Goal: Information Seeking & Learning: Learn about a topic

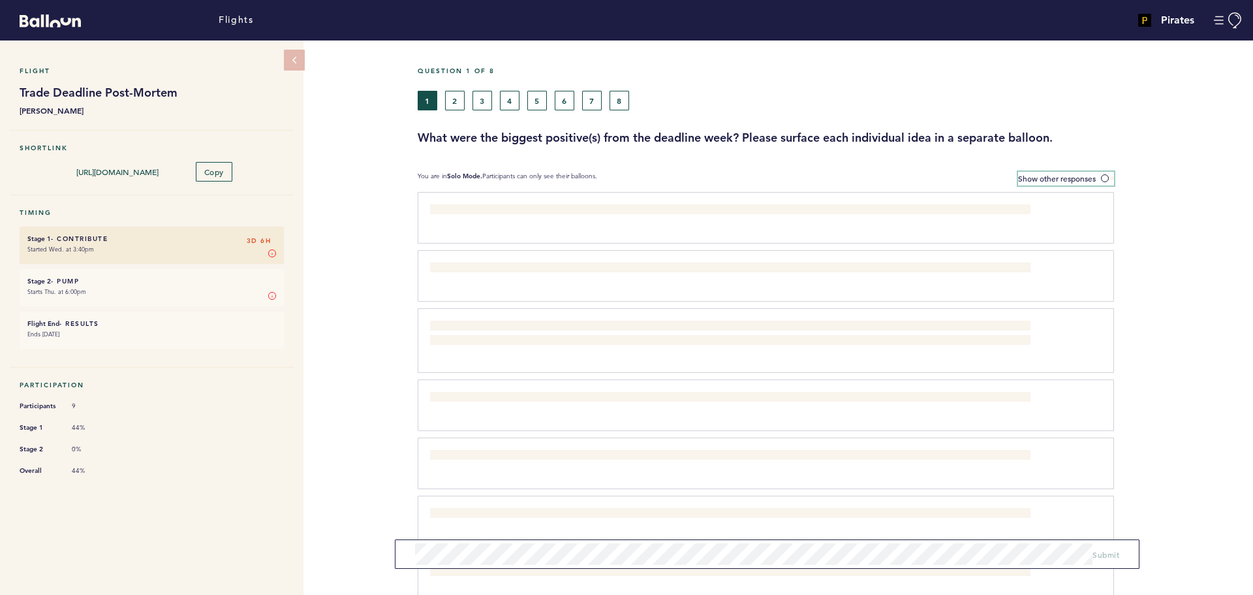
click at [1101, 174] on label "Show other responses" at bounding box center [1066, 179] width 96 height 14
click at [0, 0] on input "Show other responses" at bounding box center [0, 0] width 0 height 0
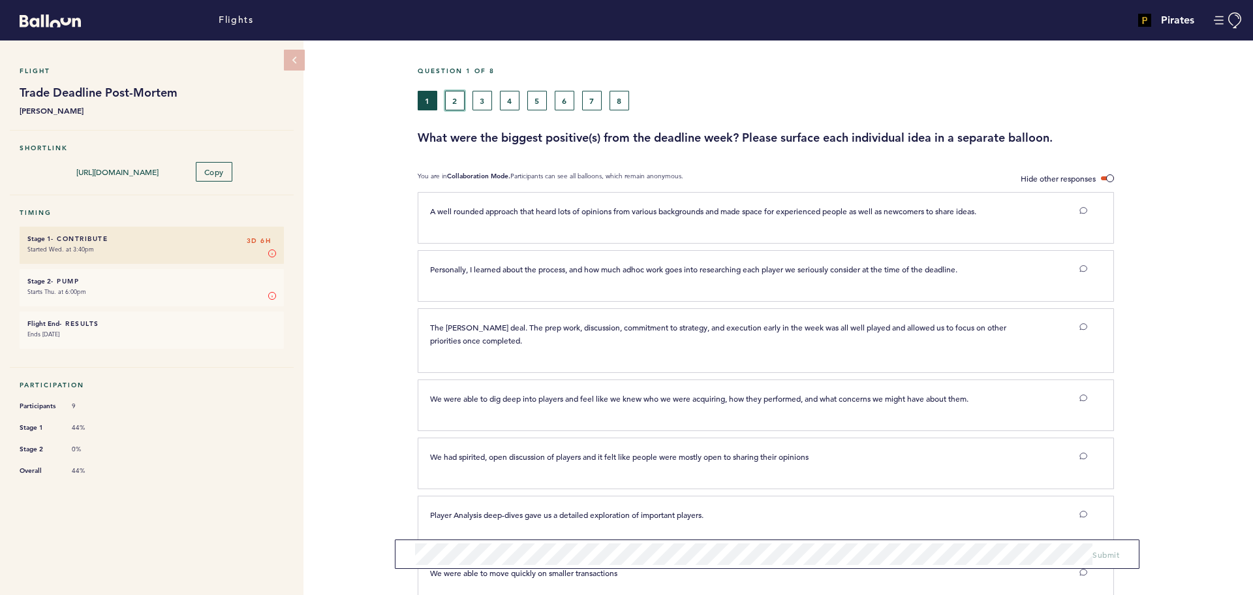
click at [452, 101] on button "2" at bounding box center [455, 101] width 20 height 20
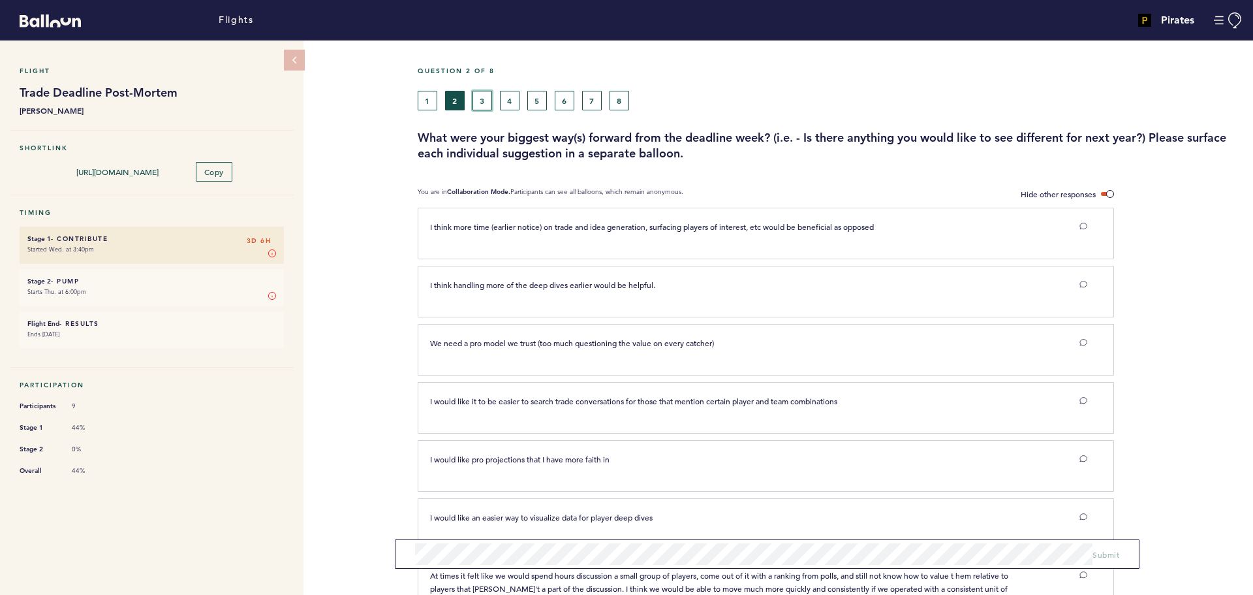
click at [477, 98] on button "3" at bounding box center [483, 101] width 20 height 20
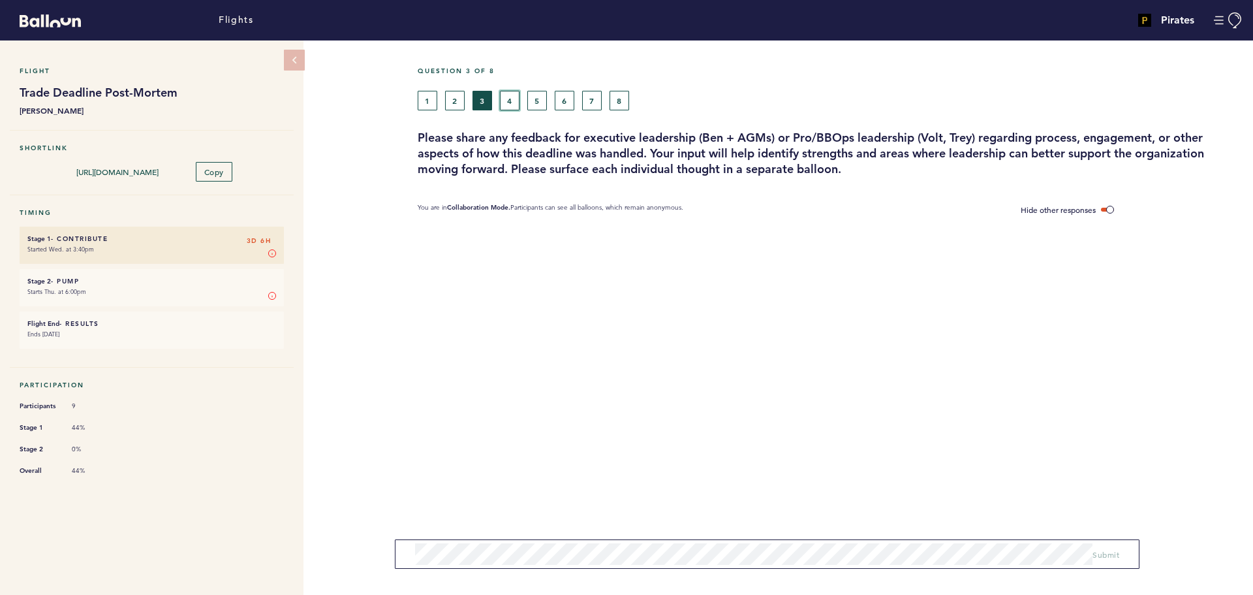
click at [500, 98] on button "4" at bounding box center [510, 101] width 20 height 20
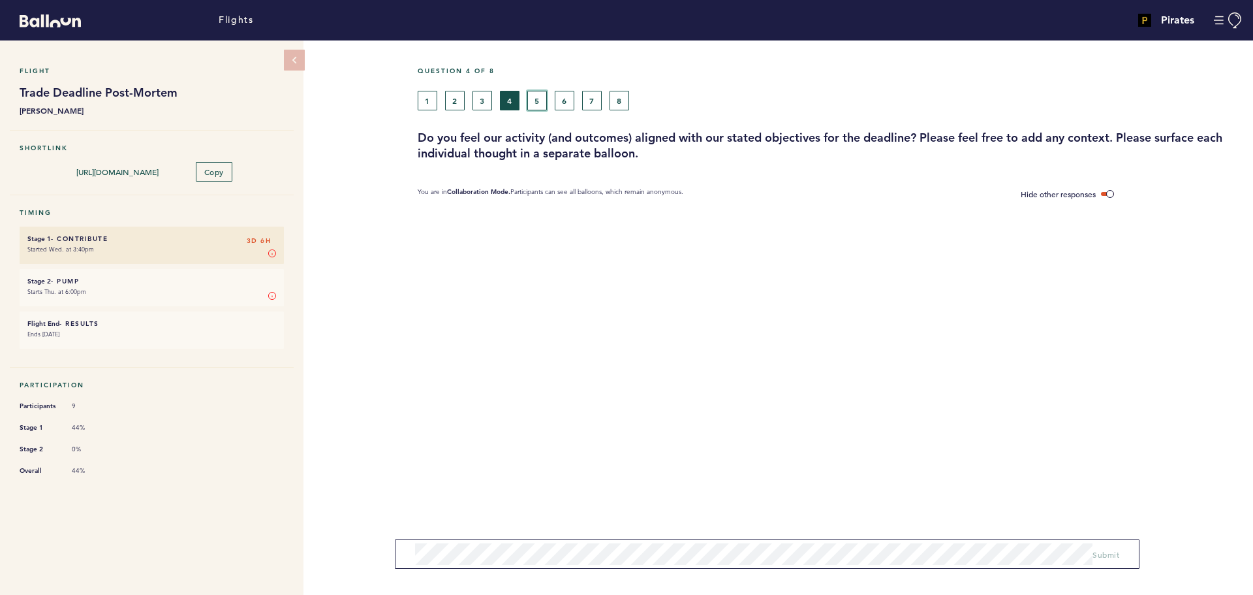
click at [537, 99] on button "5" at bounding box center [538, 101] width 20 height 20
click at [562, 98] on button "6" at bounding box center [565, 101] width 20 height 20
click at [529, 102] on button "5" at bounding box center [538, 101] width 20 height 20
click at [567, 103] on button "6" at bounding box center [565, 101] width 20 height 20
click at [590, 102] on button "7" at bounding box center [592, 101] width 20 height 20
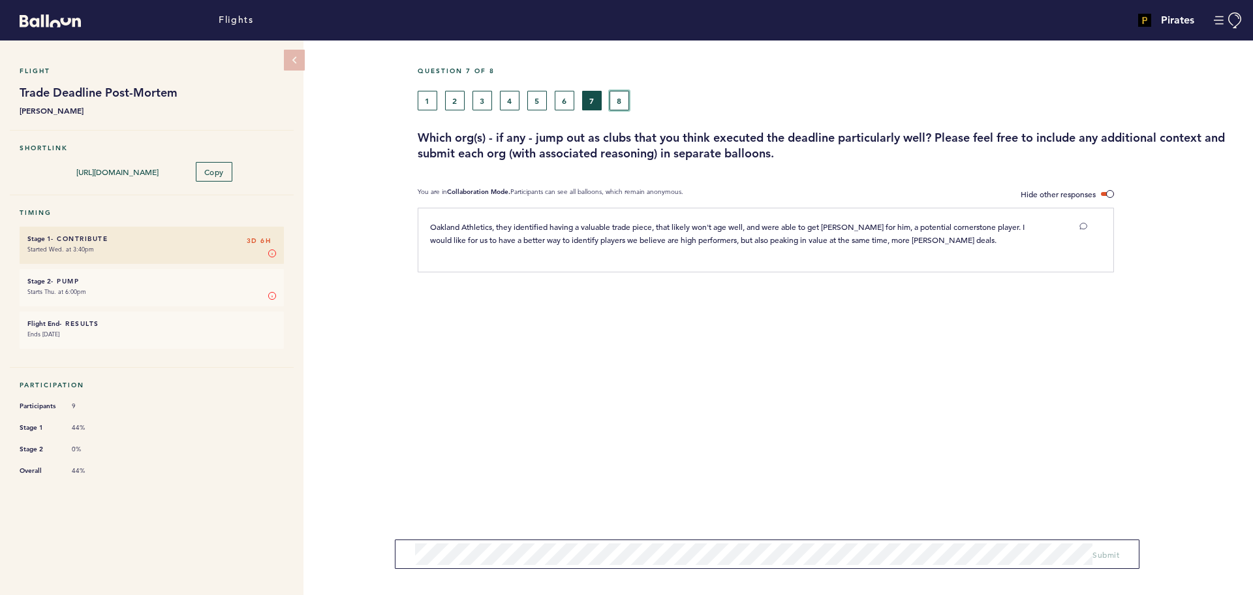
click at [623, 100] on button "8" at bounding box center [620, 101] width 20 height 20
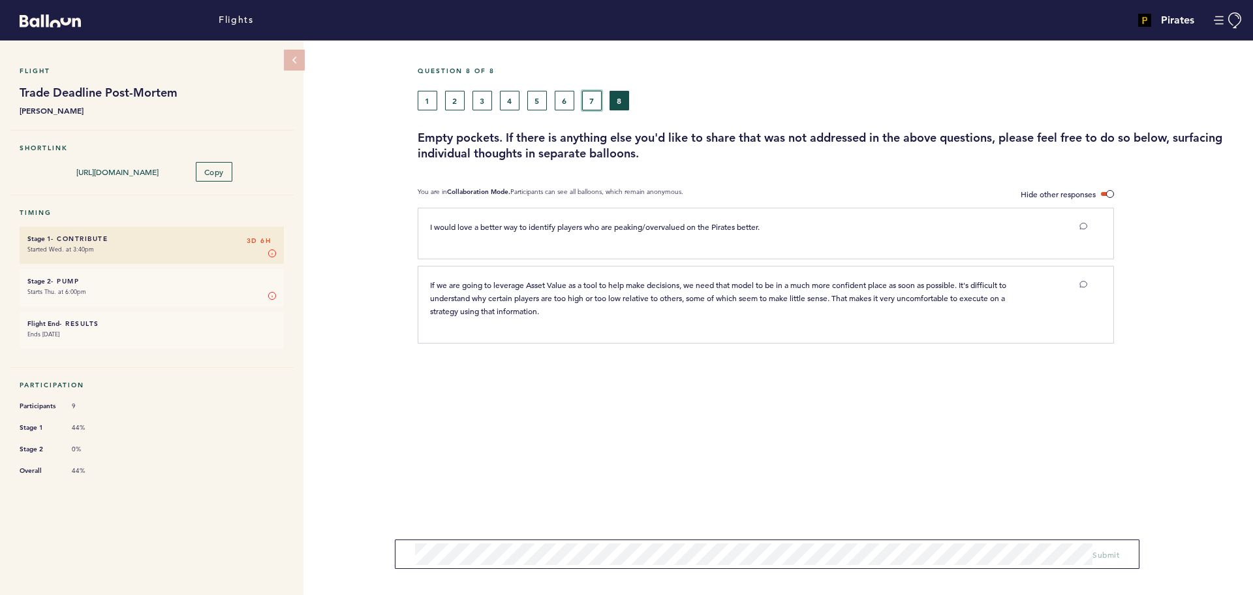
click at [595, 101] on button "7" at bounding box center [592, 101] width 20 height 20
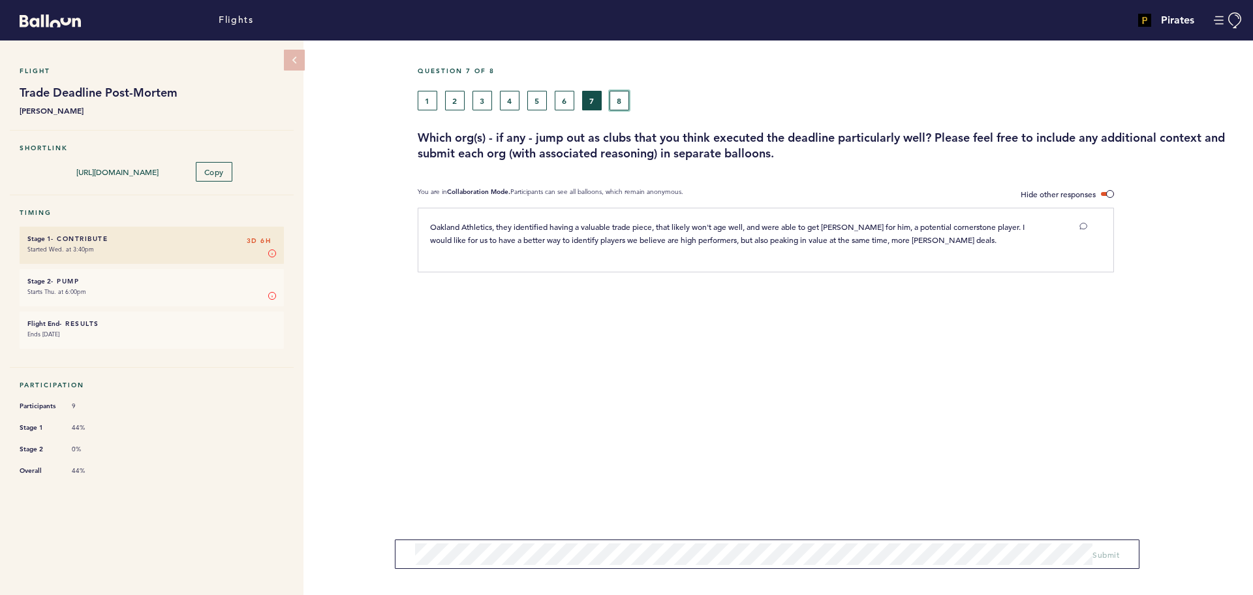
click at [620, 99] on button "8" at bounding box center [620, 101] width 20 height 20
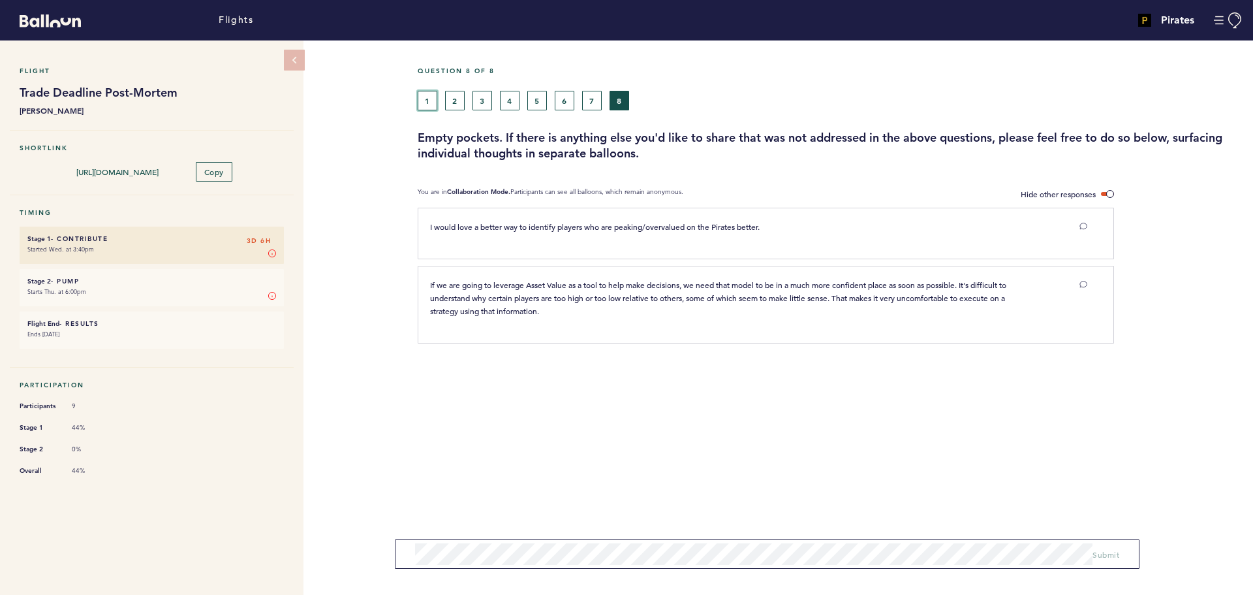
click at [425, 101] on button "1" at bounding box center [428, 101] width 20 height 20
